Goal: Information Seeking & Learning: Learn about a topic

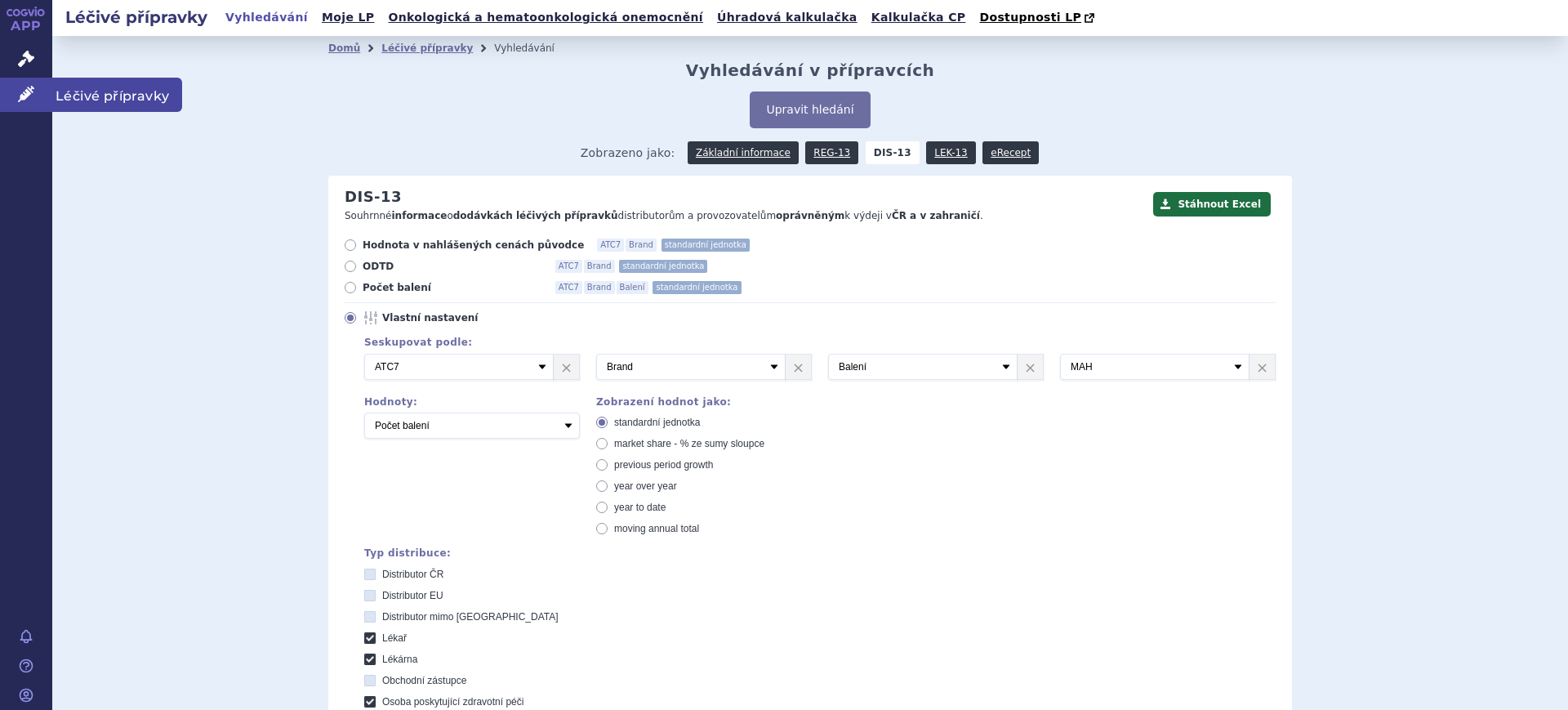
click at [35, 96] on link "Léčivé přípravky" at bounding box center [26, 94] width 52 height 34
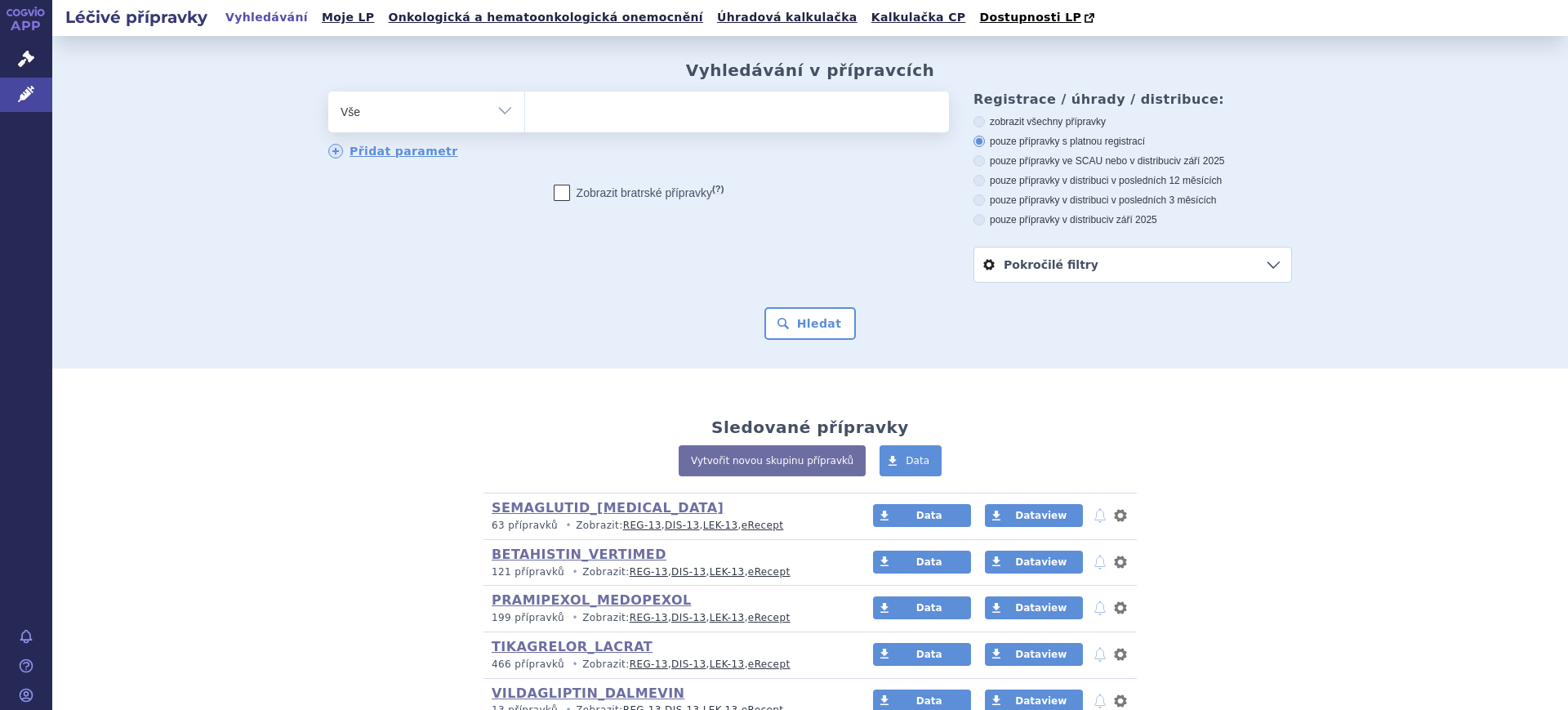
click at [369, 114] on select "Vše Přípravek/SUKL kód MAH VPOIS ATC/Aktivní látka Léková forma Síla" at bounding box center [426, 110] width 196 height 37
select select "filter-atc-group"
click at [328, 92] on select "Vše Přípravek/SUKL kód MAH VPOIS ATC/Aktivní látka Léková forma Síla" at bounding box center [426, 110] width 196 height 37
click at [604, 130] on span at bounding box center [737, 112] width 424 height 40
click at [525, 130] on select at bounding box center [524, 111] width 1 height 40
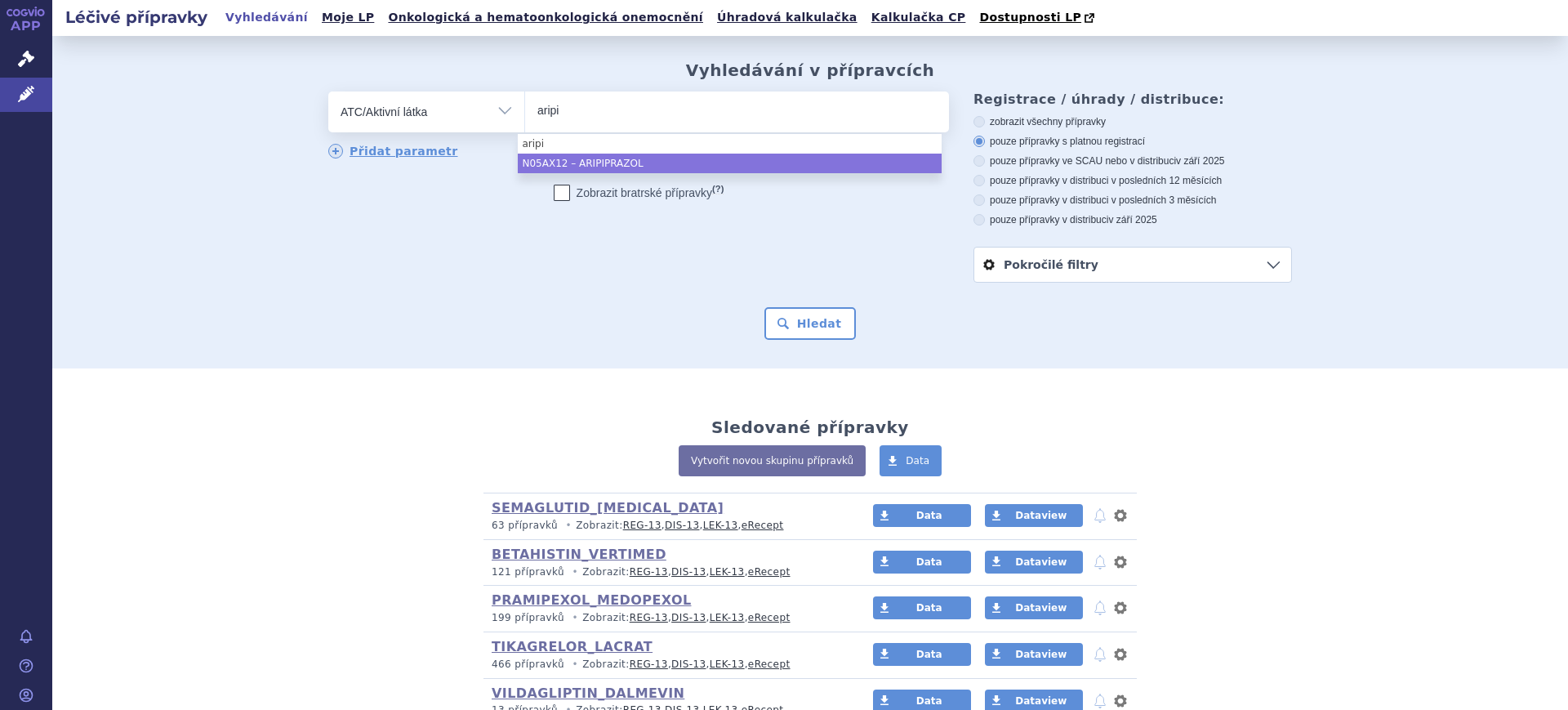
type input "aripi"
select select "N05AX12"
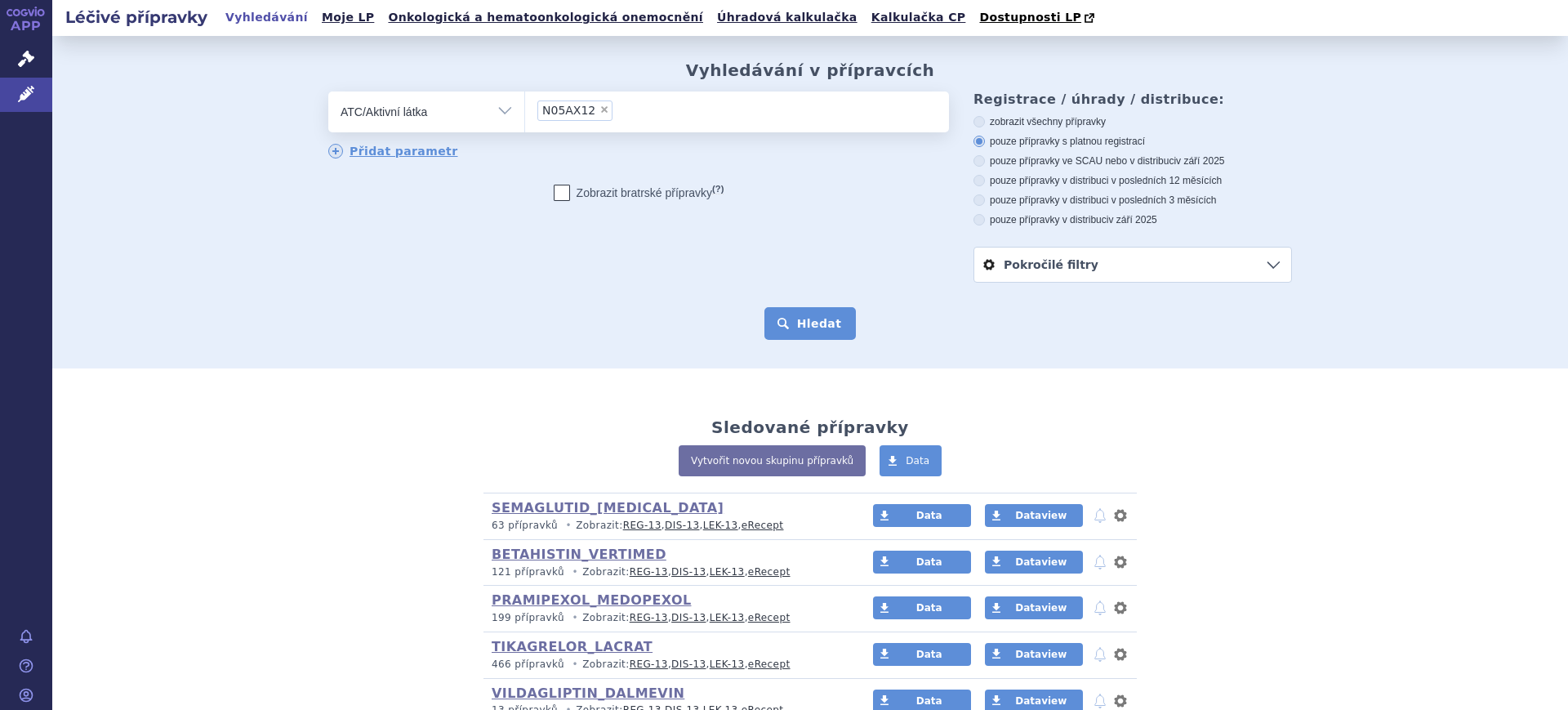
click at [802, 325] on button "Hledat" at bounding box center [810, 323] width 92 height 33
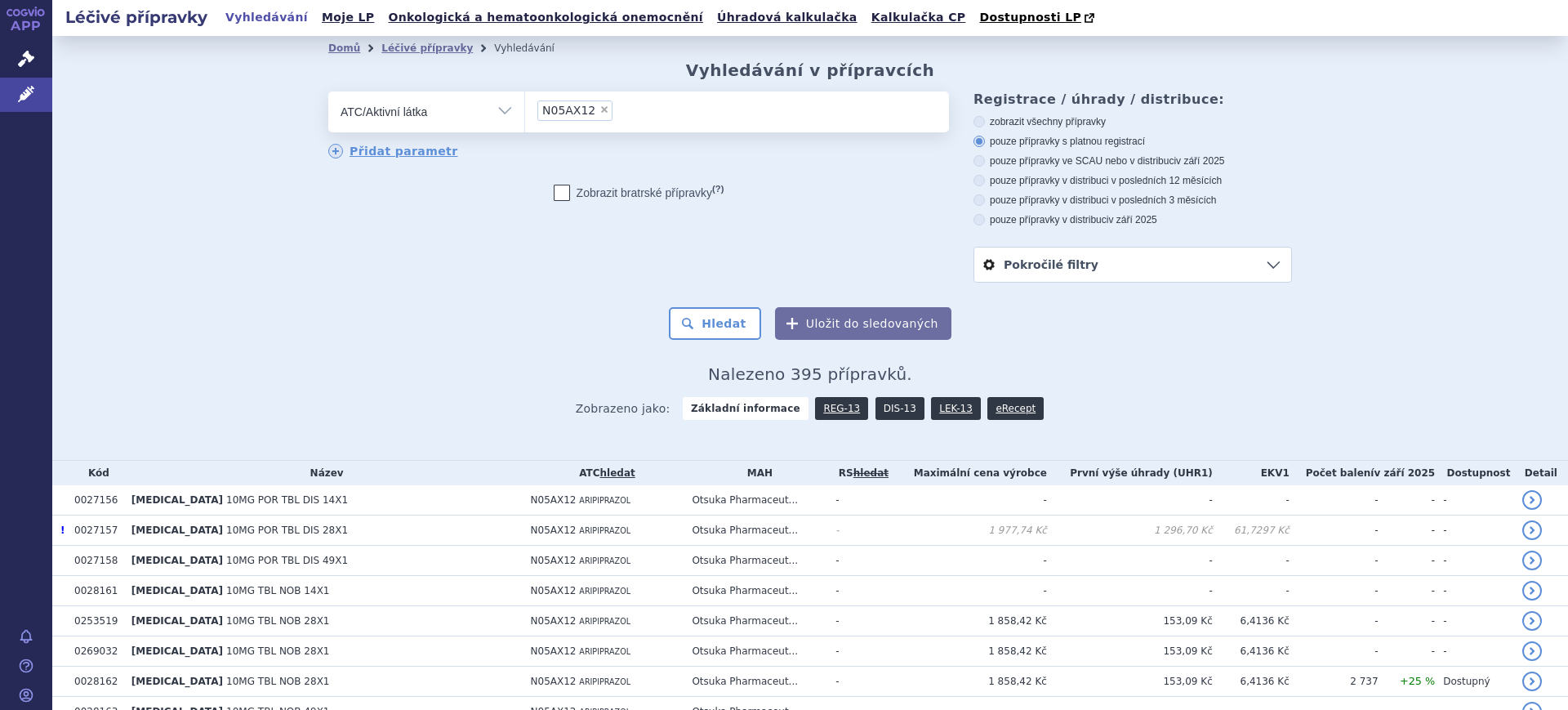
click at [880, 403] on link "DIS-13" at bounding box center [900, 408] width 49 height 23
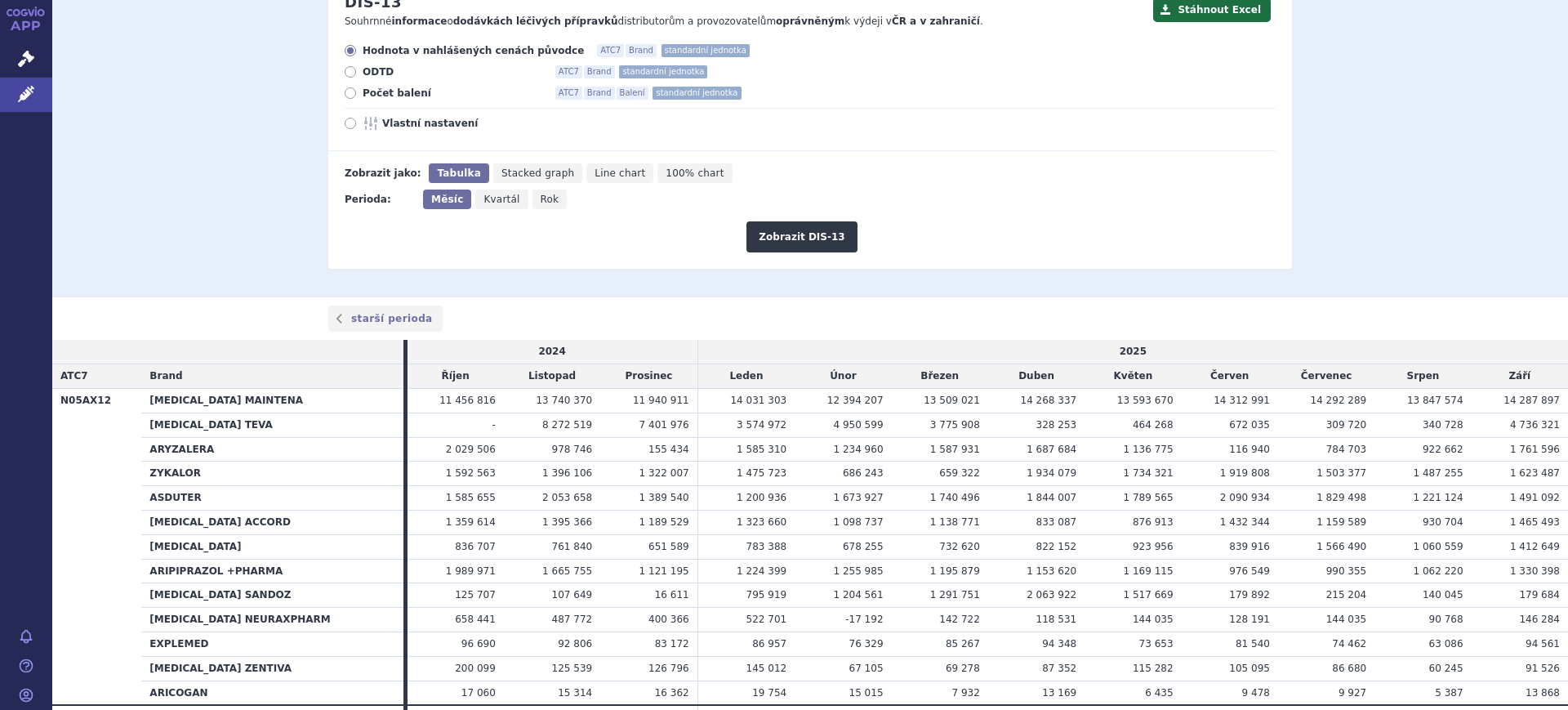
scroll to position [204, 0]
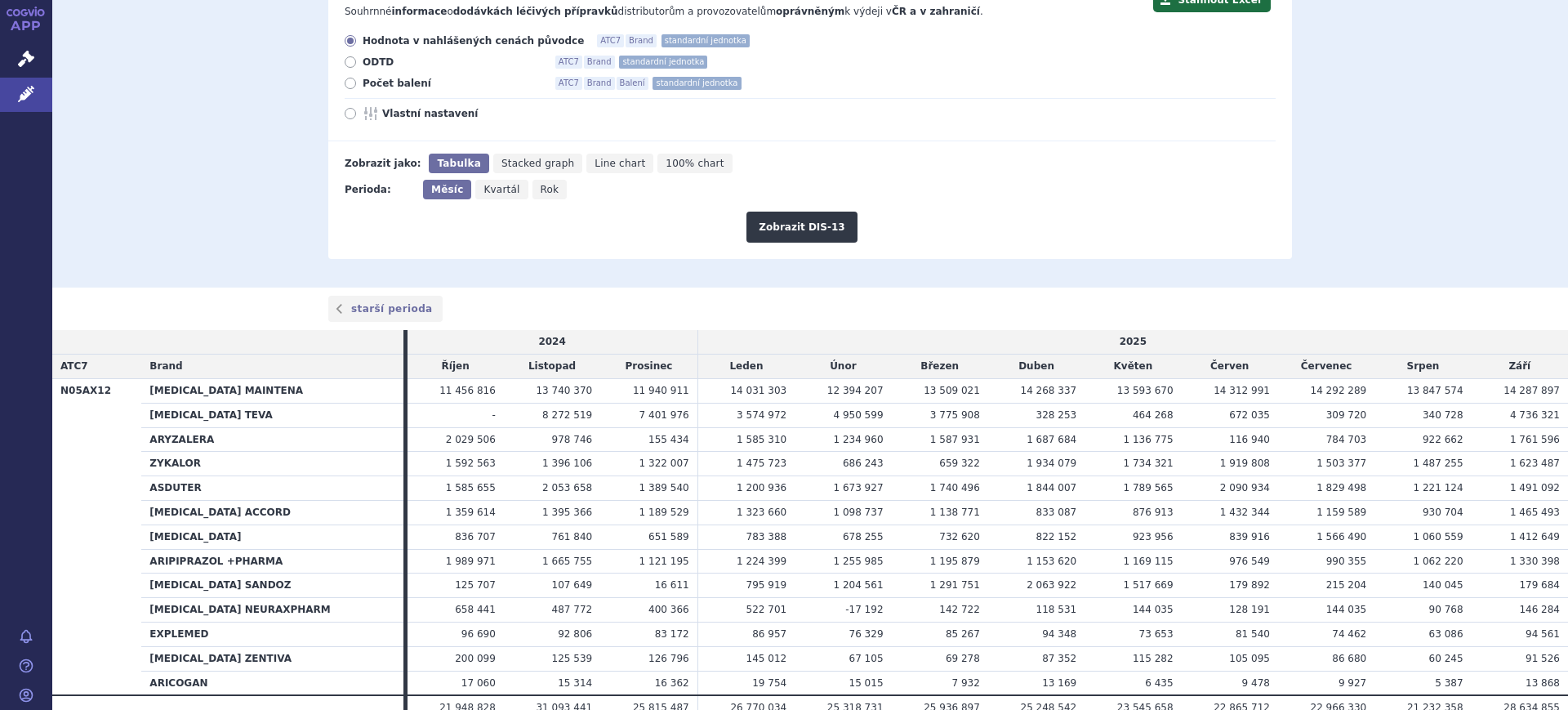
click at [540, 195] on span "Rok" at bounding box center [549, 189] width 18 height 11
click at [536, 190] on input "Rok" at bounding box center [538, 185] width 11 height 11
radio input "true"
click at [778, 224] on button "Zobrazit DIS-13" at bounding box center [801, 226] width 110 height 31
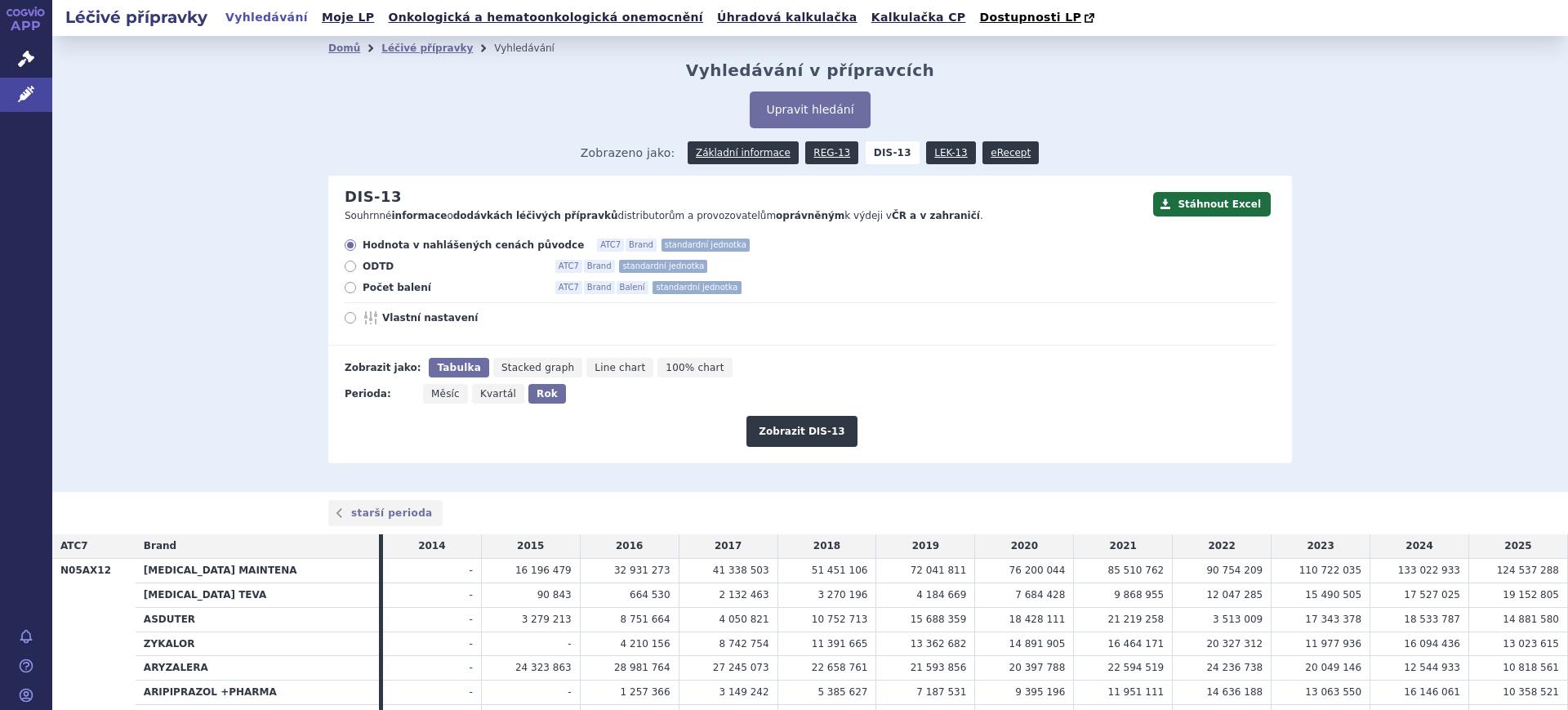
click at [403, 328] on div "Hodnota v nahlášených cenách původce ATC7 Brand standardní jednotka ODTD ATC7 B…" at bounding box center [802, 292] width 948 height 107
click at [404, 316] on span "Vlastní nastavení" at bounding box center [472, 318] width 180 height 13
click at [357, 316] on input "Vlastní nastavení" at bounding box center [352, 319] width 11 height 11
radio input "true"
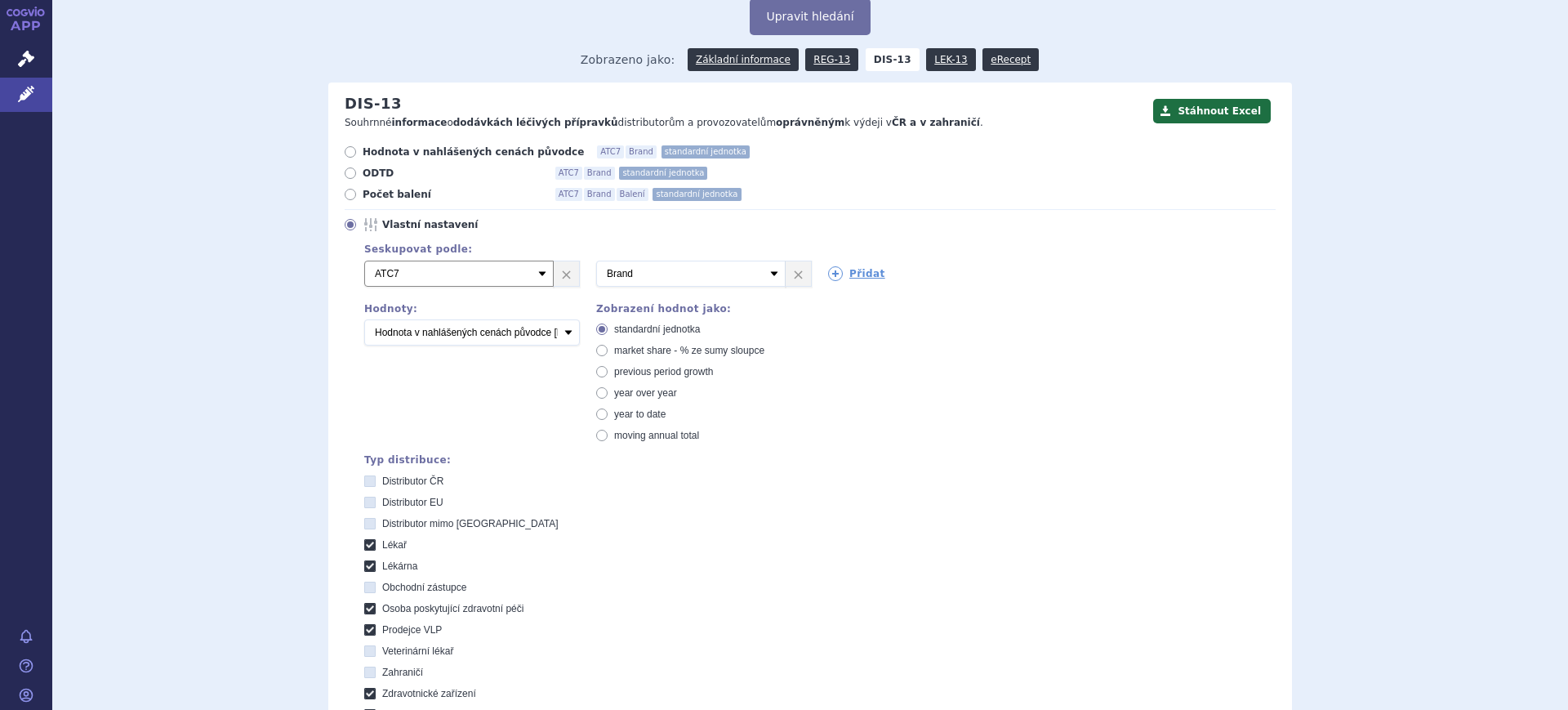
scroll to position [204, 0]
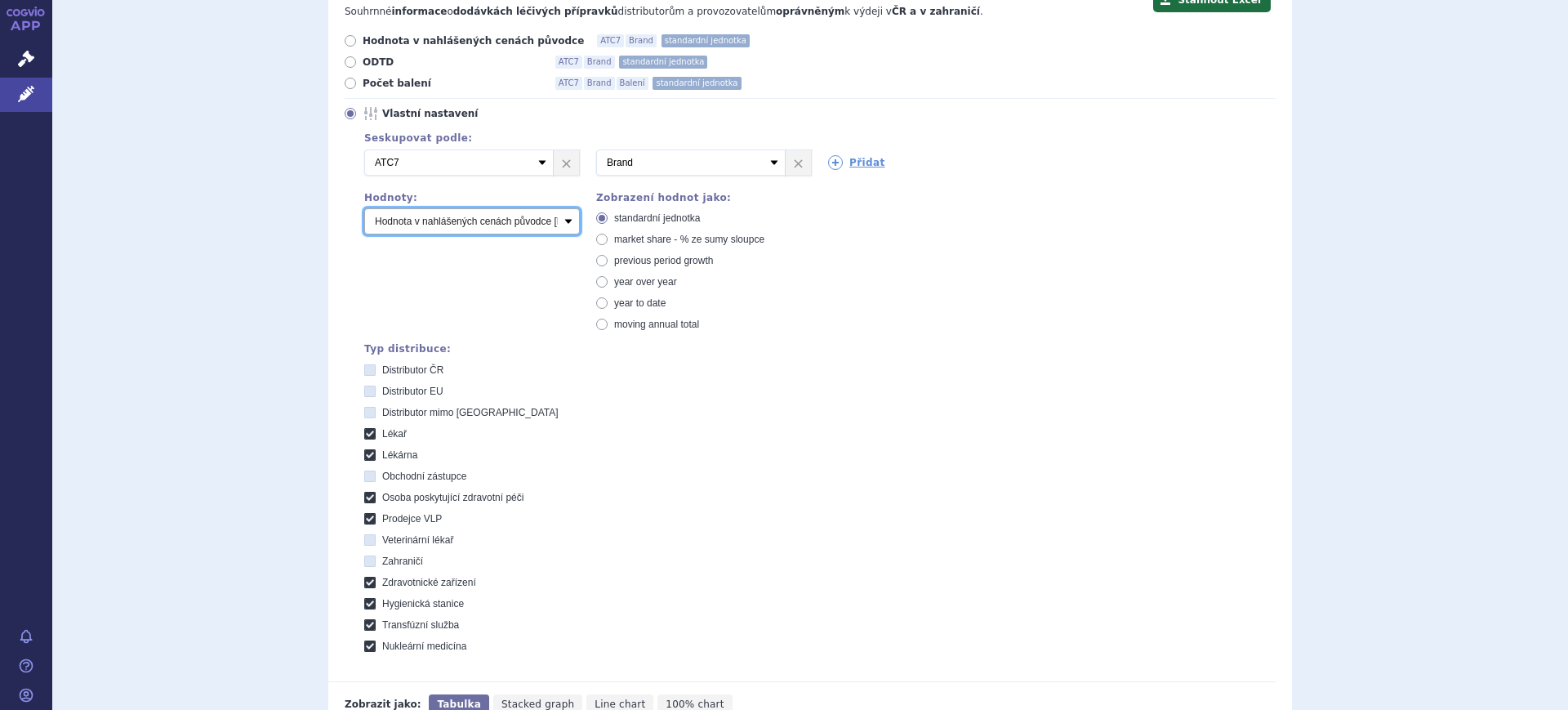
click at [483, 219] on select "Počet balení Hodnota v nahlášených cenách původce [DIS-13] Hodnota v maximálníc…" at bounding box center [472, 222] width 216 height 26
select select "scauUtddPerPackage1"
click at [364, 209] on select "Počet balení Hodnota v nahlášených cenách původce [DIS-13] Hodnota v maximálníc…" at bounding box center [472, 222] width 216 height 26
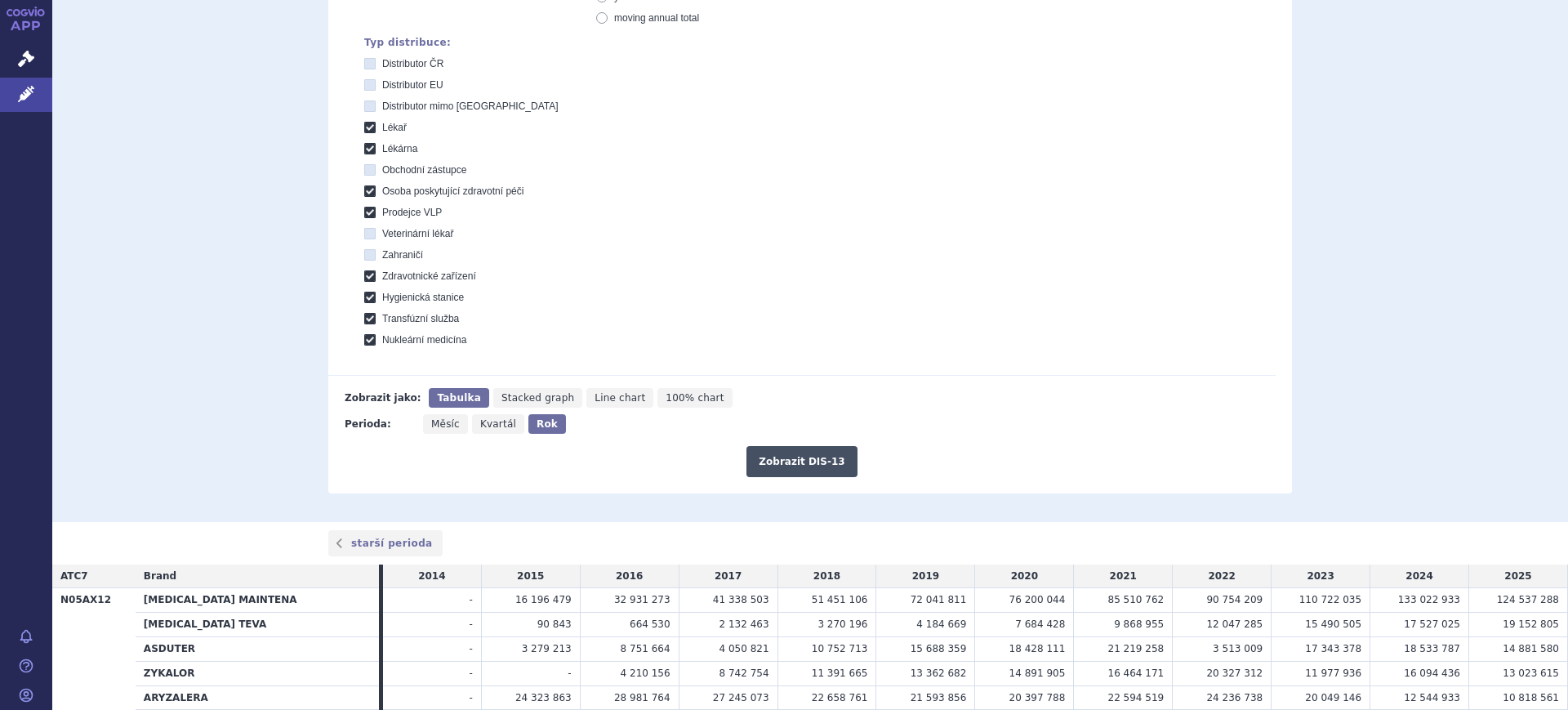
click at [801, 456] on button "Zobrazit DIS-13" at bounding box center [801, 461] width 110 height 31
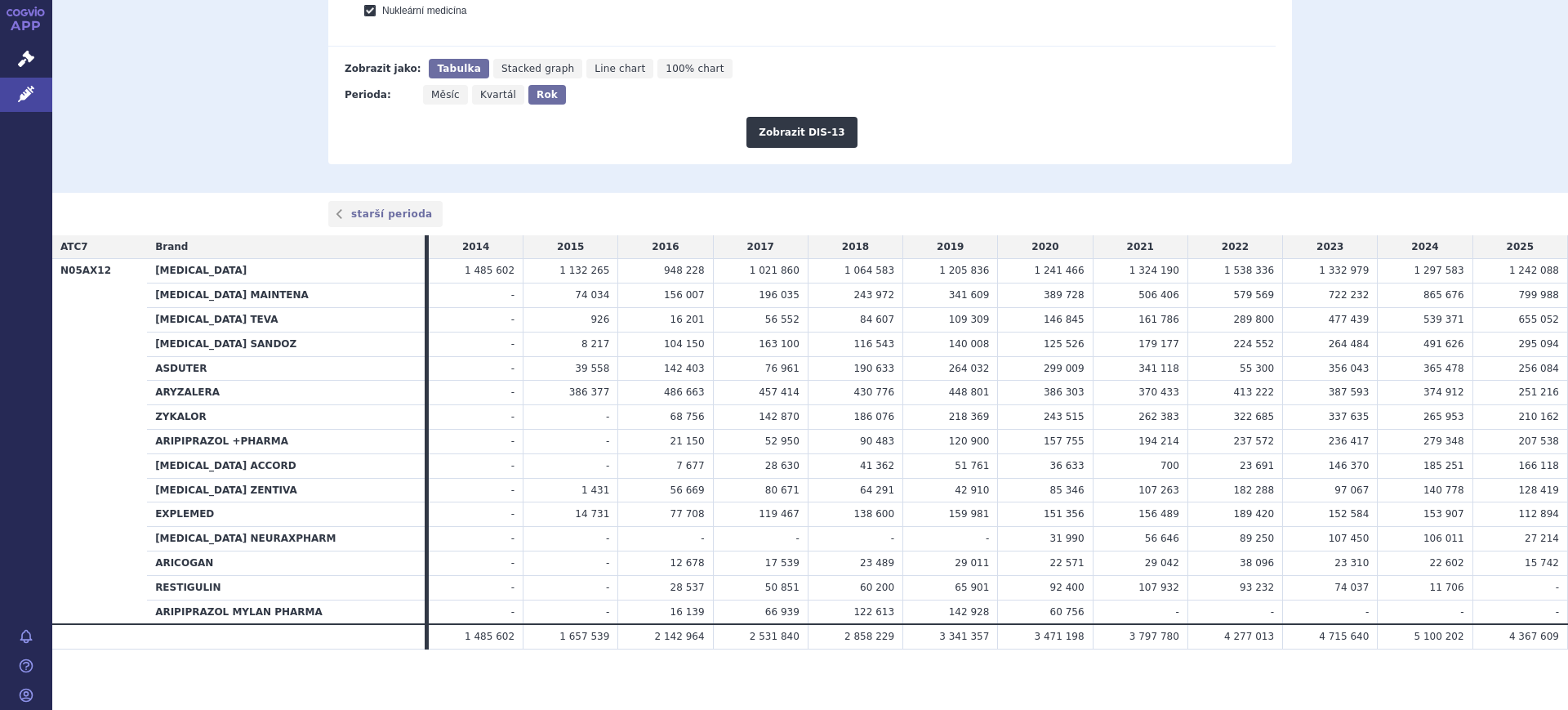
scroll to position [846, 0]
